Goal: Navigation & Orientation: Find specific page/section

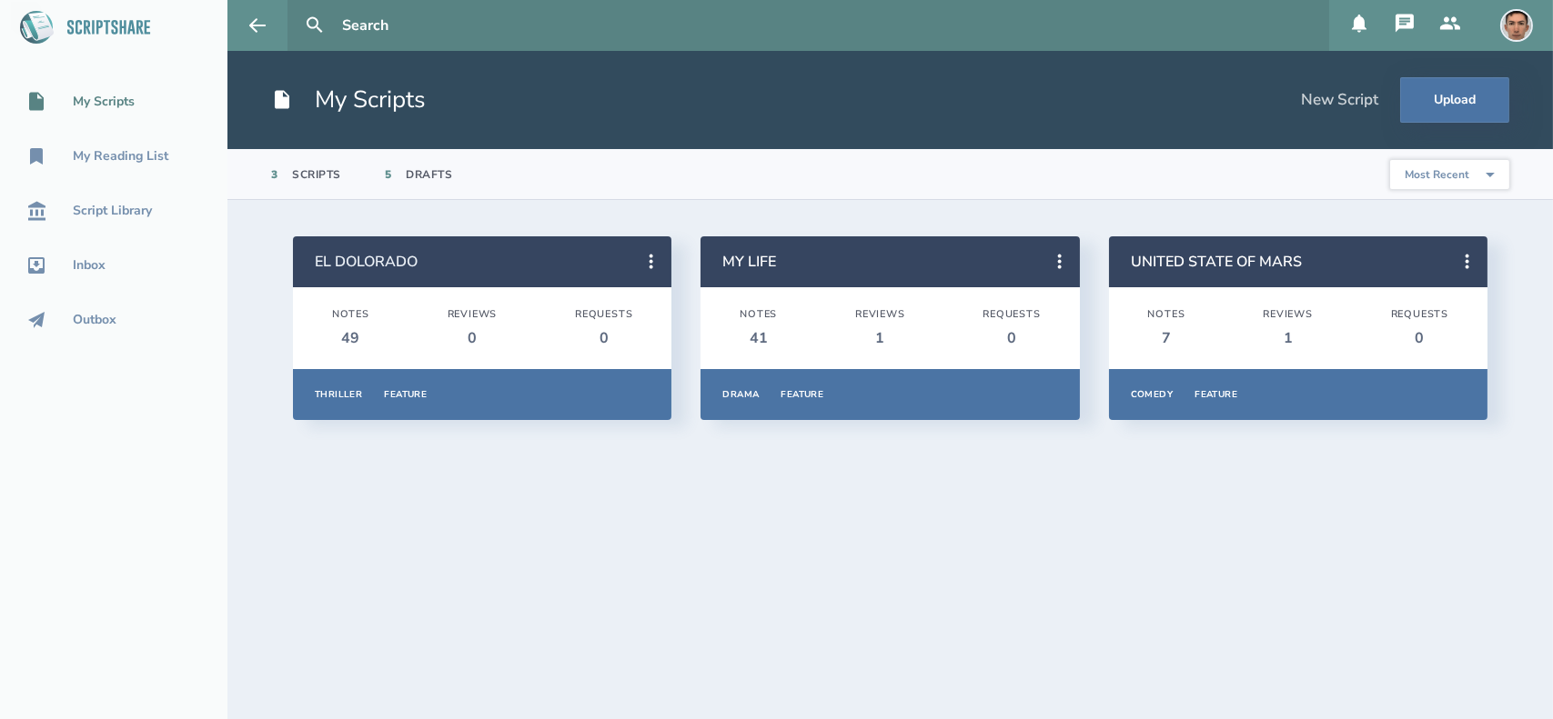
click at [375, 256] on link "EL DOLORADO" at bounding box center [366, 262] width 103 height 20
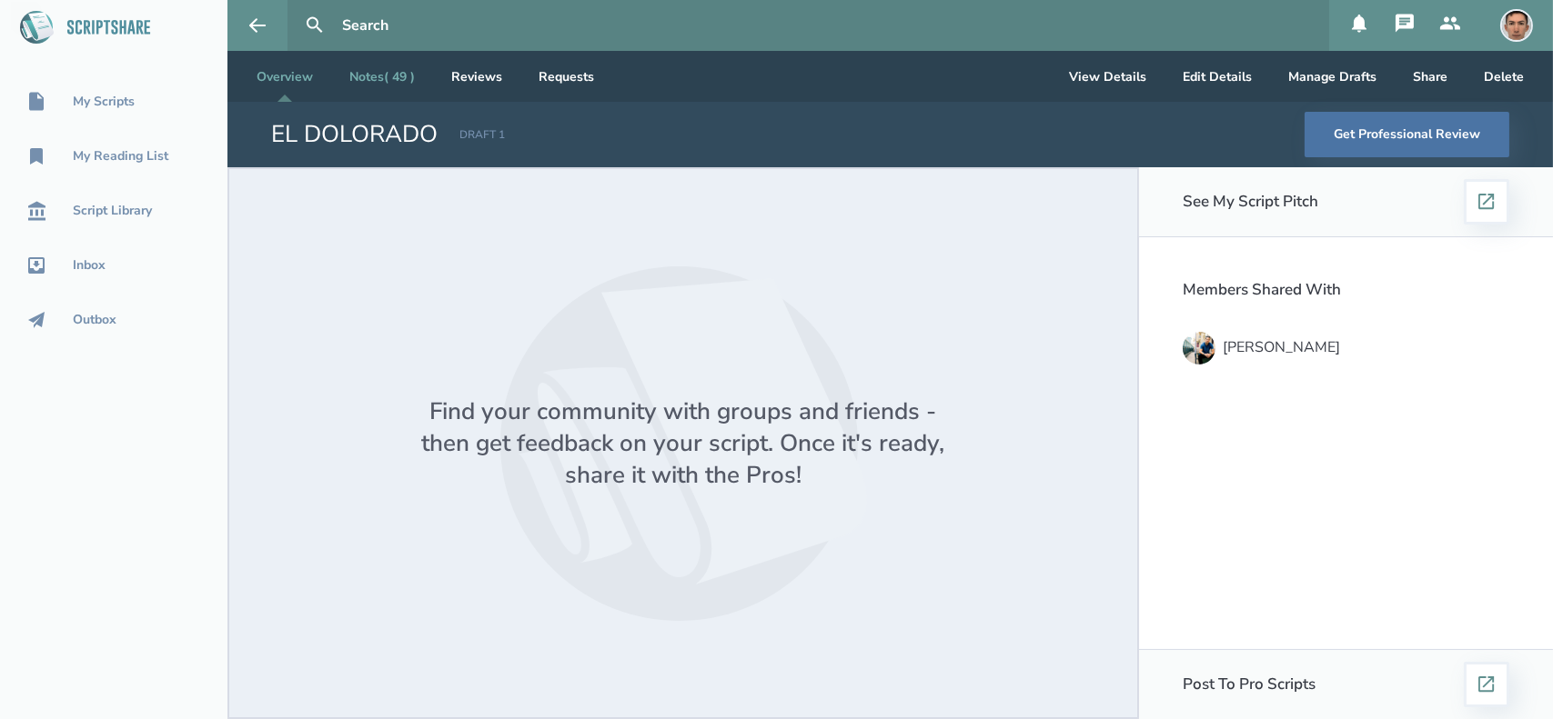
click at [377, 64] on link "Notes ( 49 )" at bounding box center [382, 76] width 95 height 51
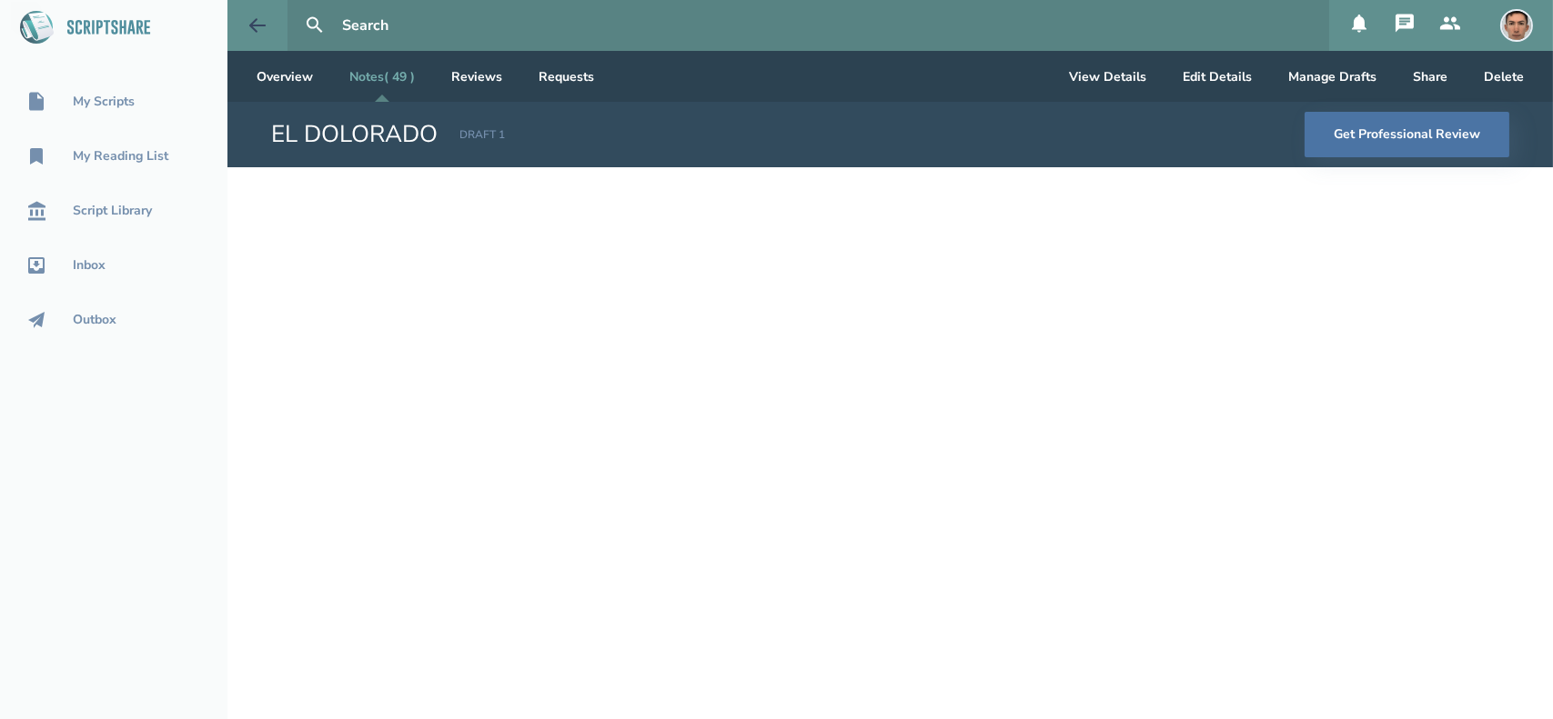
click at [259, 26] on icon at bounding box center [257, 26] width 22 height 22
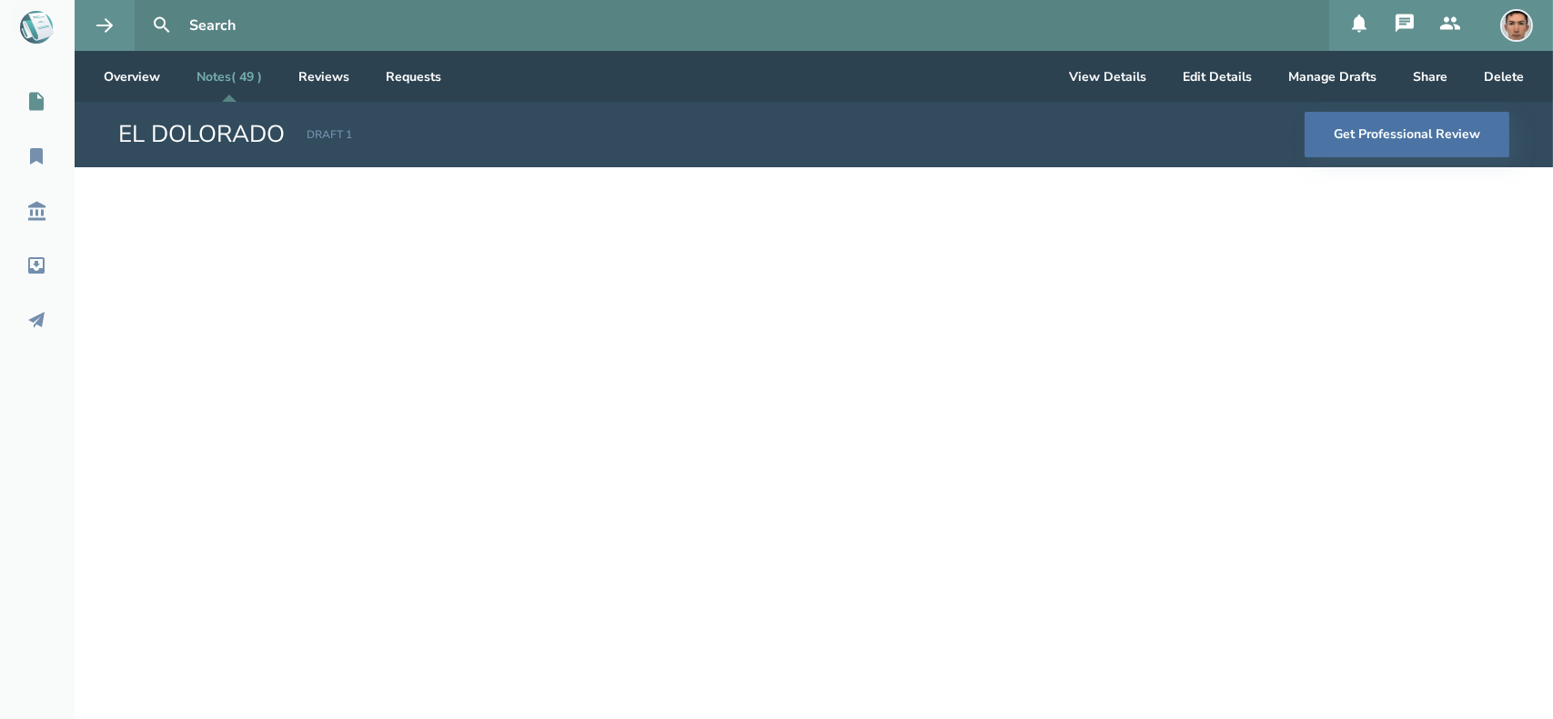
click at [56, 101] on div "My Scripts" at bounding box center [67, 102] width 135 height 22
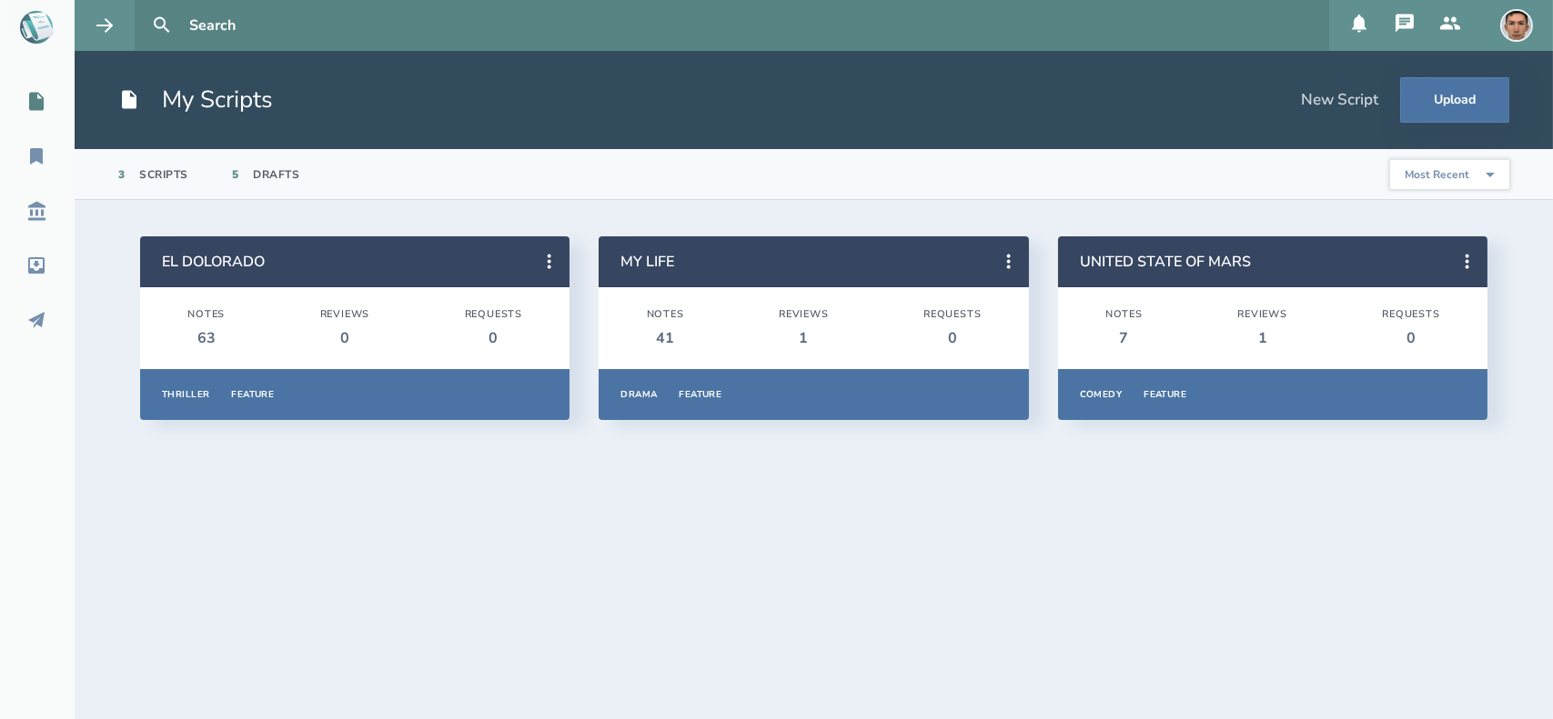
click at [1406, 21] on icon at bounding box center [1404, 24] width 22 height 22
click at [1039, 146] on header "My Scripts New Script Upload" at bounding box center [814, 100] width 1478 height 98
